Goal: Task Accomplishment & Management: Manage account settings

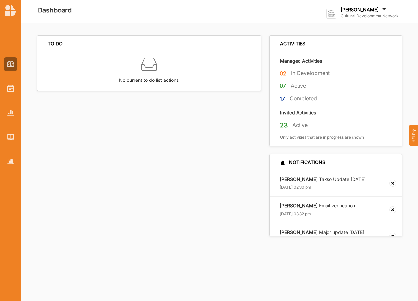
click at [360, 16] on label "Cultural Development Network" at bounding box center [369, 15] width 58 height 5
click at [339, 68] on div "Go To Admin" at bounding box center [359, 68] width 55 height 6
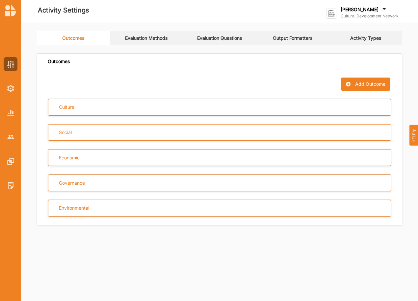
click at [211, 40] on link "Evaluation Questions" at bounding box center [219, 38] width 73 height 14
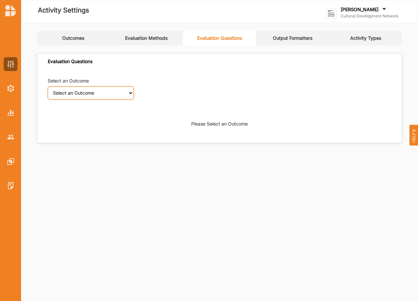
click at [130, 94] on select "Select an Outcome Creativity stimulated Aesthetic enrichment experienced Knowle…" at bounding box center [91, 92] width 86 height 13
click at [48, 86] on select "Select an Outcome Creativity stimulated Aesthetic enrichment experienced Knowle…" at bounding box center [91, 92] width 86 height 13
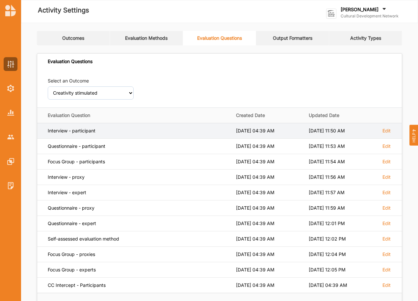
click at [103, 130] on div "Interview - participant" at bounding box center [137, 131] width 179 height 6
click at [389, 130] on label "Edit" at bounding box center [386, 131] width 8 height 6
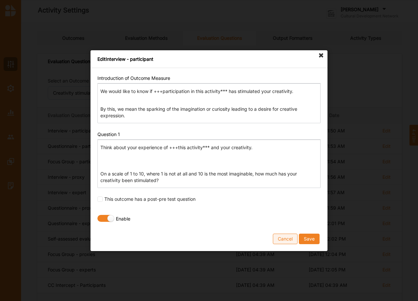
click at [287, 241] on button "Cancel" at bounding box center [285, 239] width 25 height 11
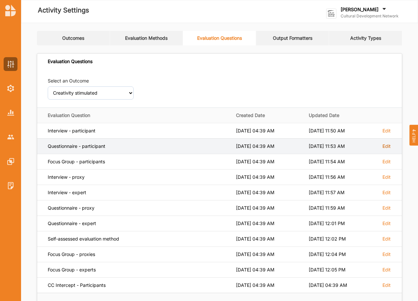
click at [386, 134] on label "Edit" at bounding box center [386, 131] width 8 height 6
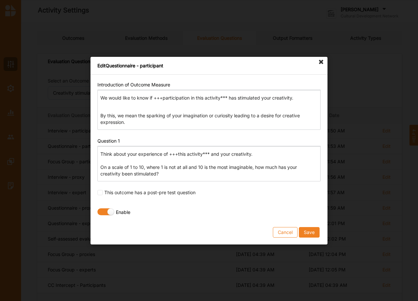
click at [321, 61] on icon at bounding box center [321, 62] width 11 height 11
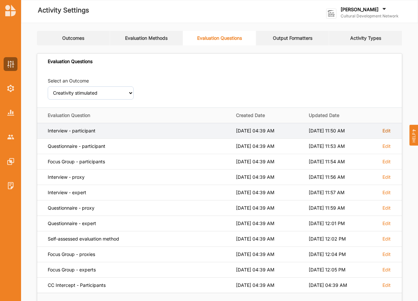
click at [384, 131] on label "Edit" at bounding box center [386, 131] width 8 height 6
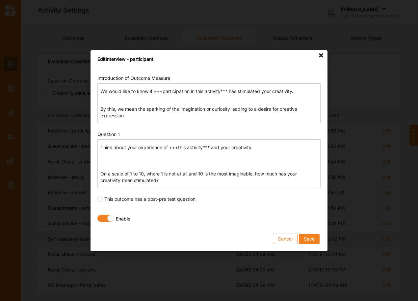
click at [290, 242] on button "Cancel" at bounding box center [285, 239] width 25 height 11
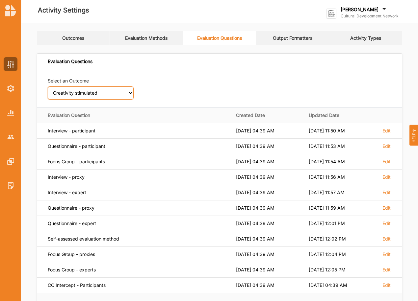
click at [128, 93] on select "Select an Outcome Creativity stimulated Aesthetic enrichment experienced Knowle…" at bounding box center [91, 92] width 86 height 13
click at [48, 86] on select "Select an Outcome Creativity stimulated Aesthetic enrichment experienced Knowle…" at bounding box center [91, 92] width 86 height 13
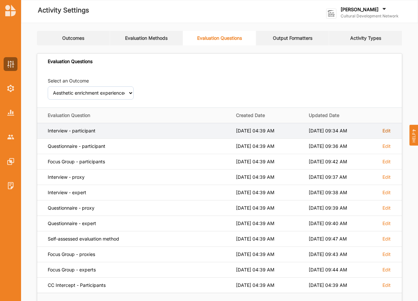
click at [385, 131] on label "Edit" at bounding box center [386, 131] width 8 height 6
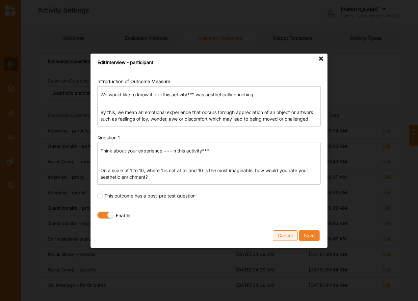
click at [289, 236] on button "Cancel" at bounding box center [285, 235] width 25 height 11
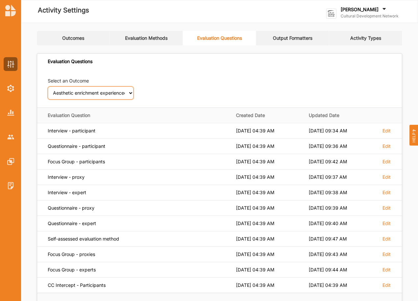
click at [131, 92] on select "Select an Outcome Creativity stimulated Aesthetic enrichment experienced Knowle…" at bounding box center [91, 92] width 86 height 13
select select "9"
click at [48, 86] on select "Select an Outcome Creativity stimulated Aesthetic enrichment experienced Knowle…" at bounding box center [91, 92] width 86 height 13
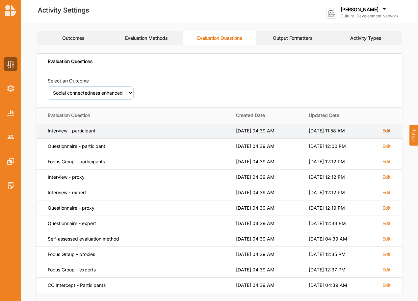
click at [384, 131] on label "Edit" at bounding box center [386, 131] width 8 height 6
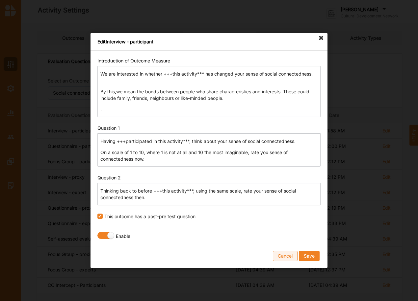
click at [290, 255] on button "Cancel" at bounding box center [285, 256] width 25 height 11
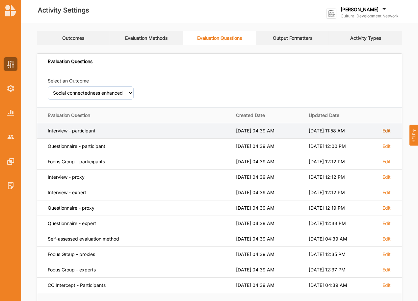
click at [385, 132] on label "Edit" at bounding box center [386, 131] width 8 height 6
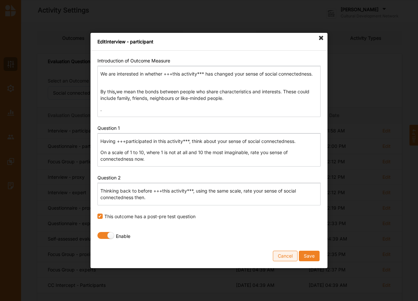
click at [287, 256] on button "Cancel" at bounding box center [285, 256] width 25 height 11
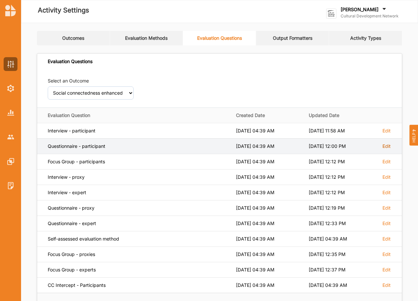
click at [387, 134] on label "Edit" at bounding box center [386, 131] width 8 height 6
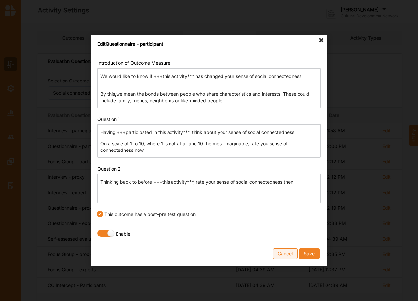
click at [288, 255] on button "Cancel" at bounding box center [285, 254] width 25 height 11
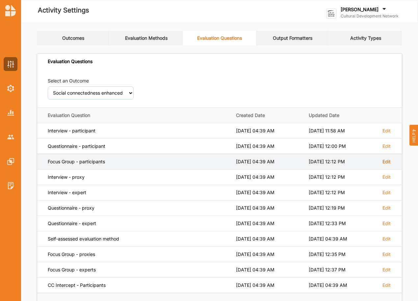
click at [382, 134] on label "Edit" at bounding box center [386, 131] width 8 height 6
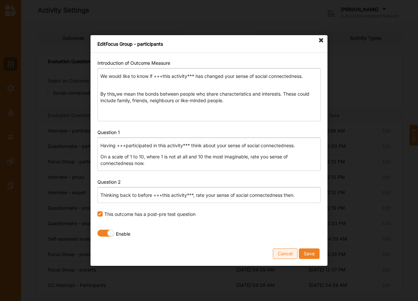
click at [288, 254] on button "Cancel" at bounding box center [285, 254] width 25 height 11
